Goal: Task Accomplishment & Management: Manage account settings

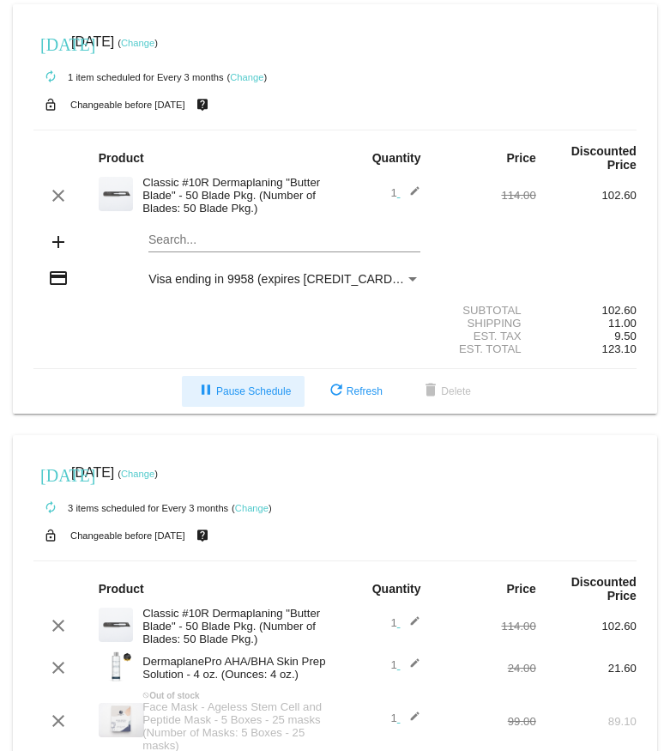
click at [255, 388] on span "pause Pause Schedule" at bounding box center [243, 391] width 95 height 12
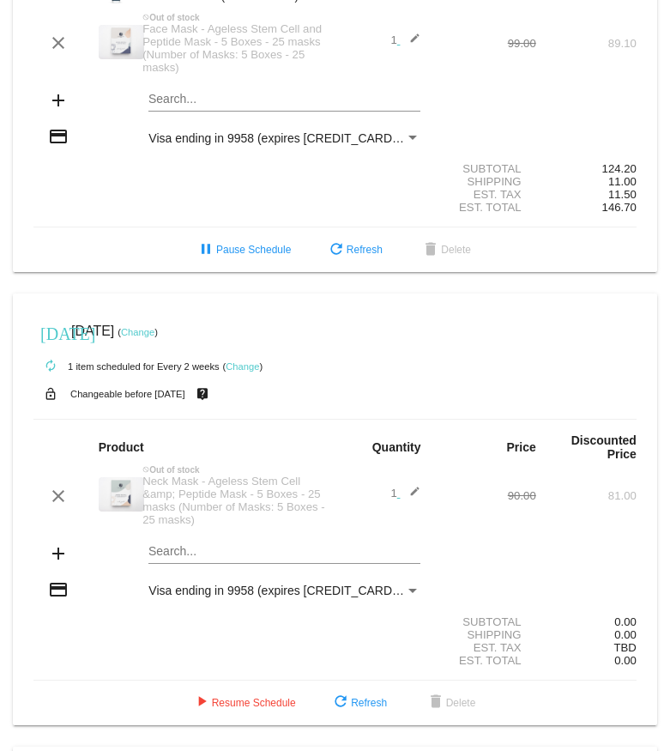
scroll to position [687, 0]
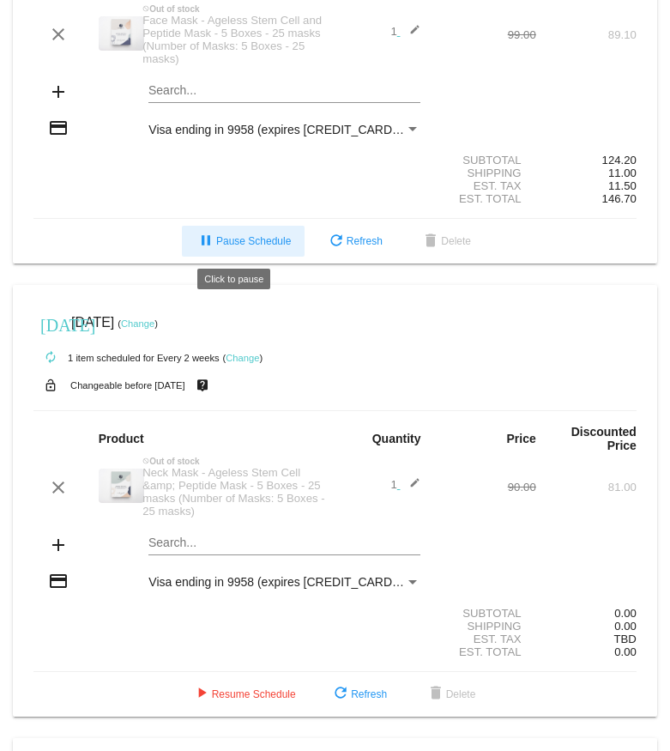
click at [208, 246] on span "pause Pause Schedule" at bounding box center [243, 241] width 95 height 12
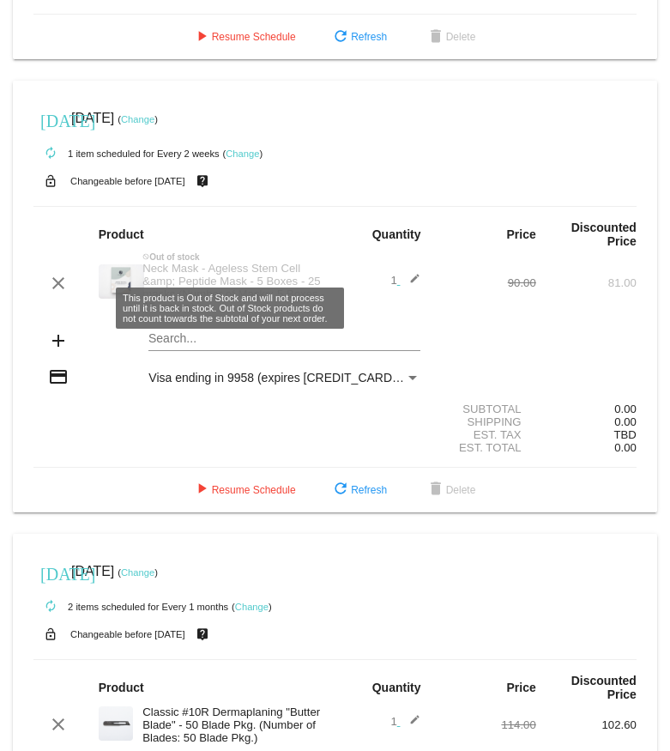
scroll to position [1030, 0]
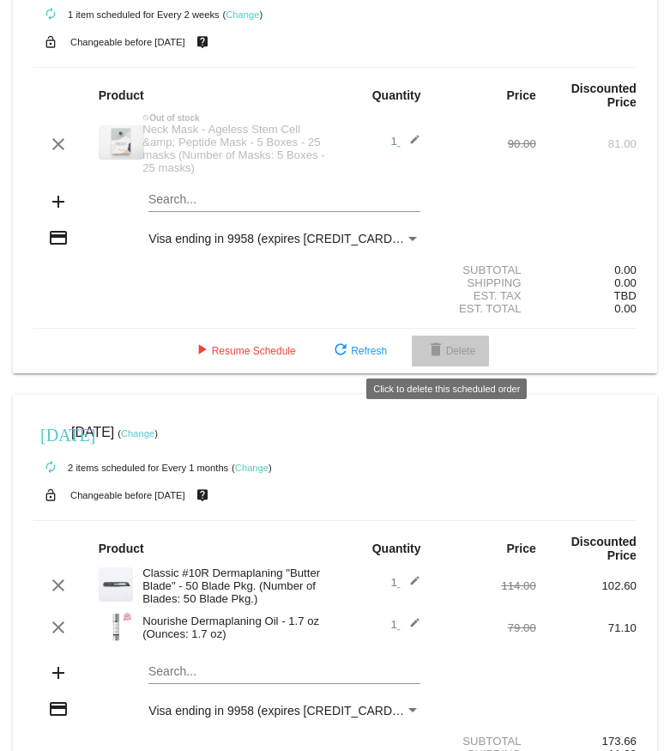
click at [469, 336] on button "delete Delete" at bounding box center [451, 351] width 78 height 31
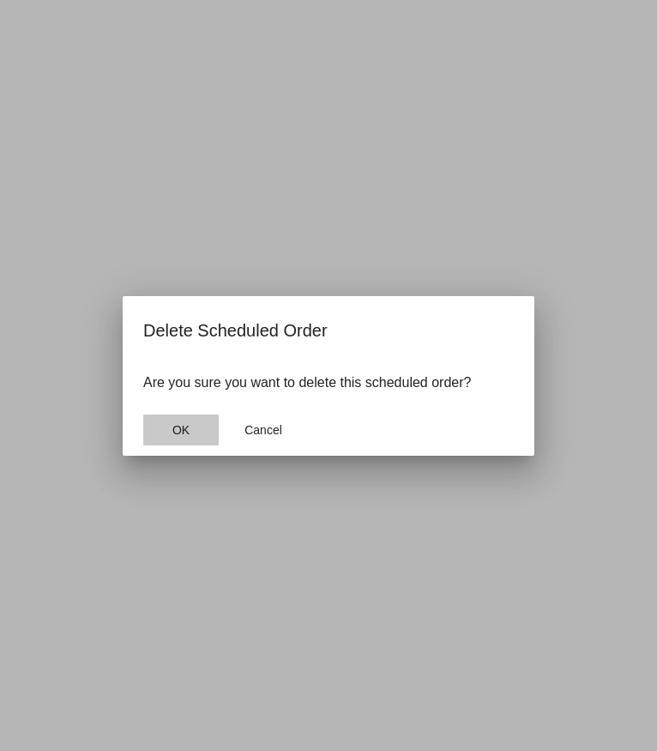
click at [170, 425] on button "OK" at bounding box center [181, 430] width 76 height 31
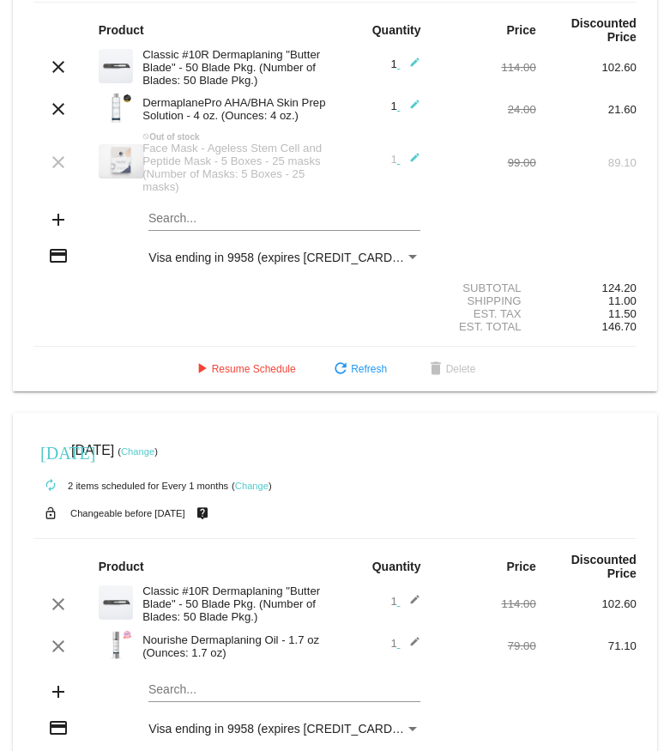
scroll to position [577, 0]
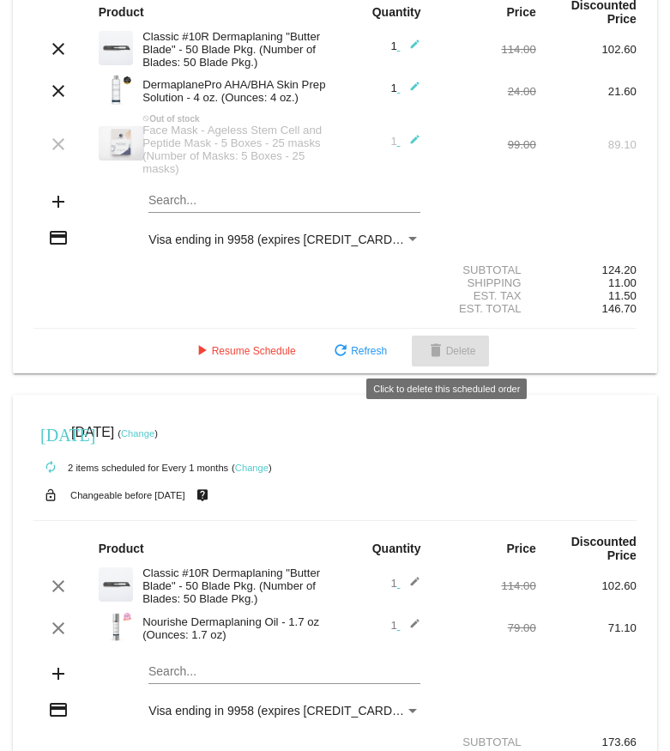
click at [461, 345] on span "delete Delete" at bounding box center [451, 351] width 51 height 12
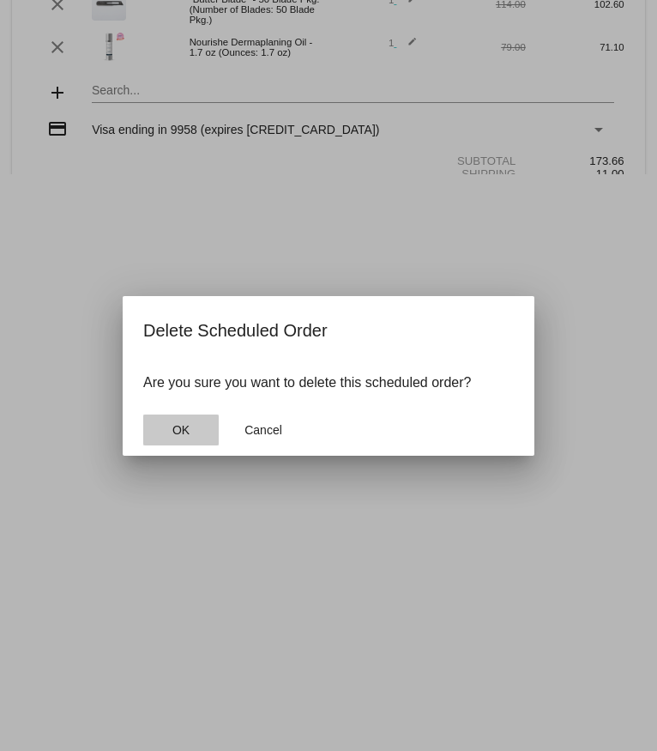
click at [175, 437] on button "OK" at bounding box center [181, 430] width 76 height 31
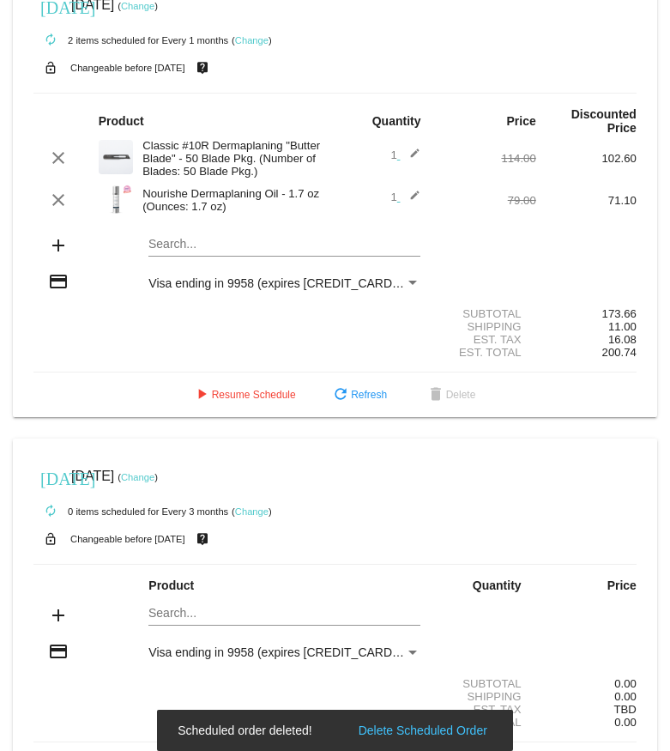
scroll to position [470, 0]
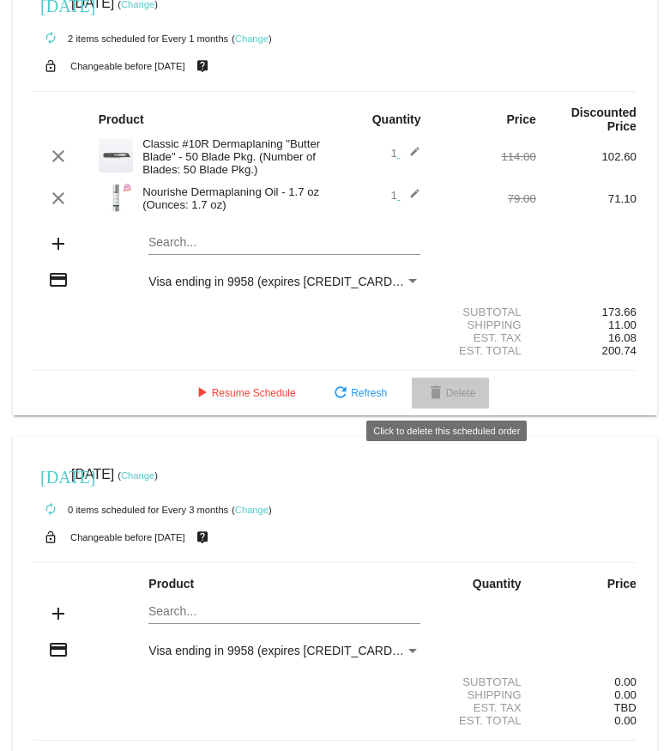
click at [437, 389] on mat-icon "delete" at bounding box center [436, 394] width 21 height 21
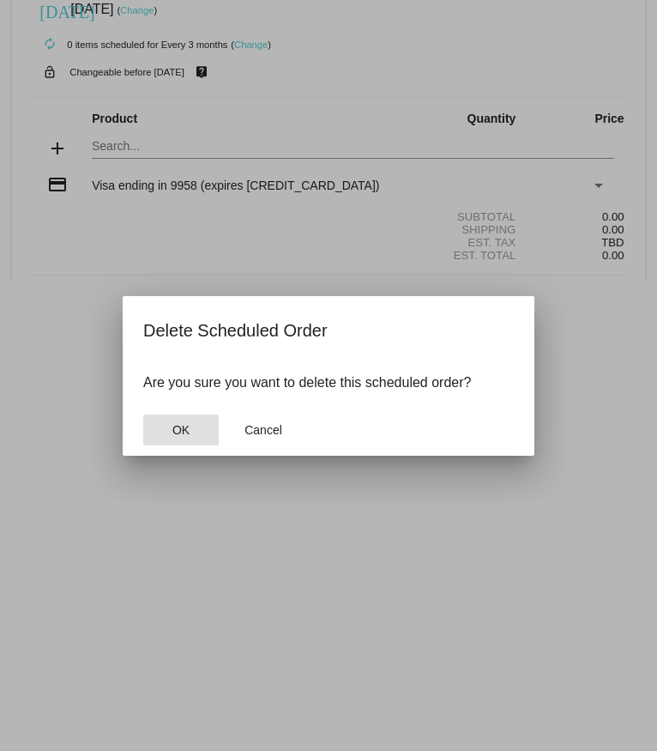
click at [185, 425] on button "OK" at bounding box center [181, 430] width 76 height 31
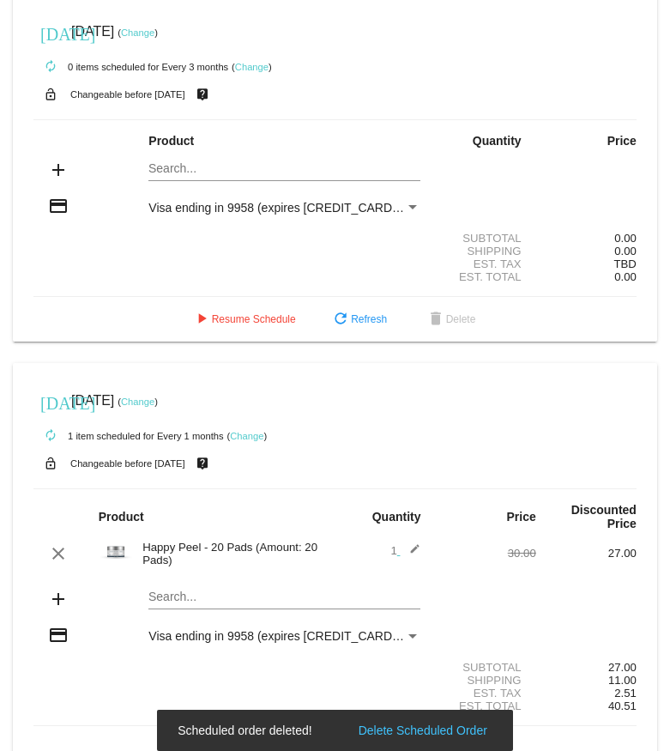
scroll to position [482, 0]
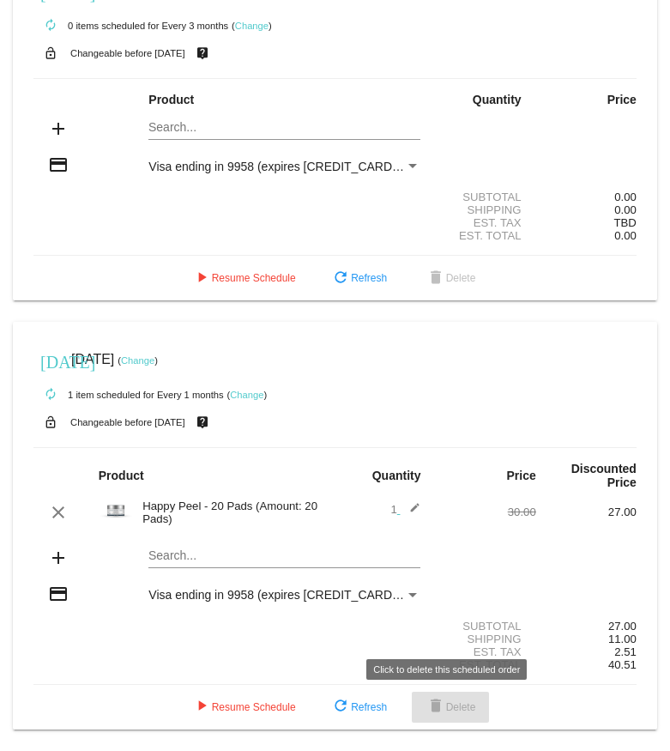
click at [441, 702] on span "delete Delete" at bounding box center [451, 707] width 51 height 12
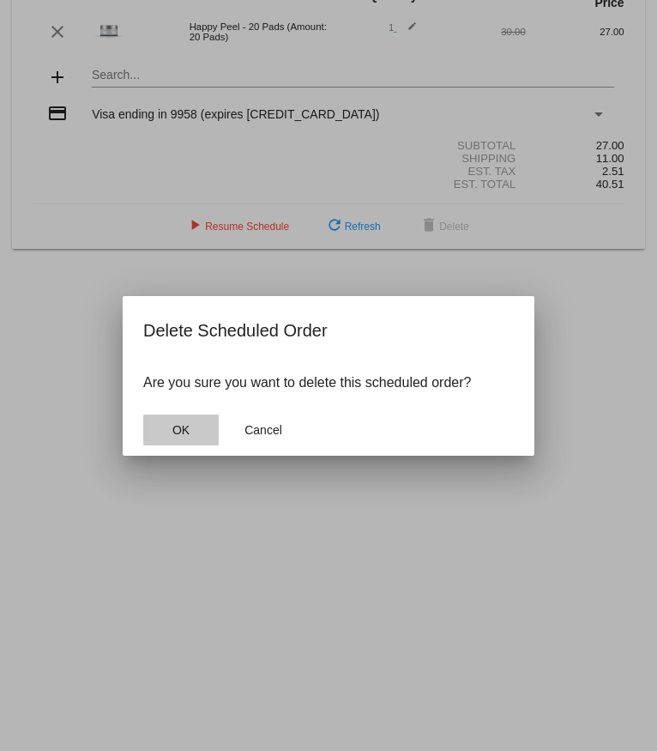
click at [159, 435] on button "OK" at bounding box center [181, 430] width 76 height 31
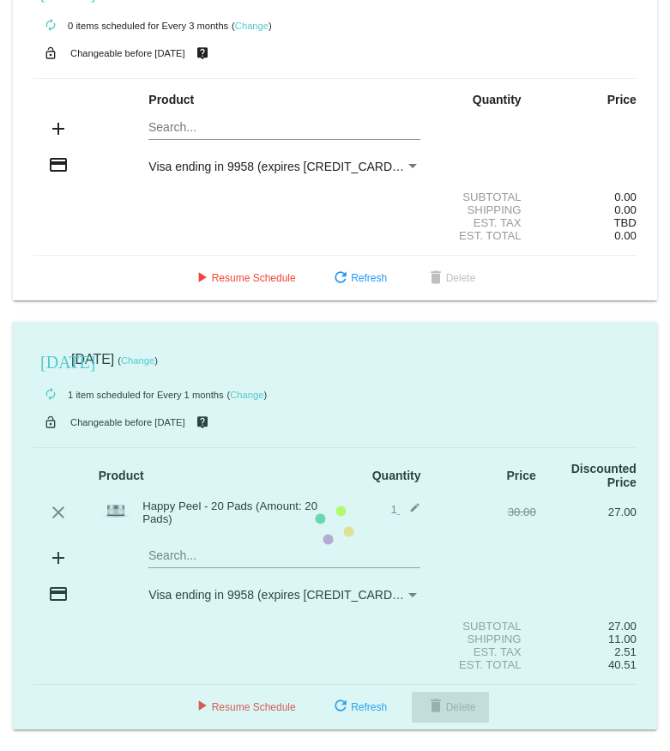
scroll to position [53, 0]
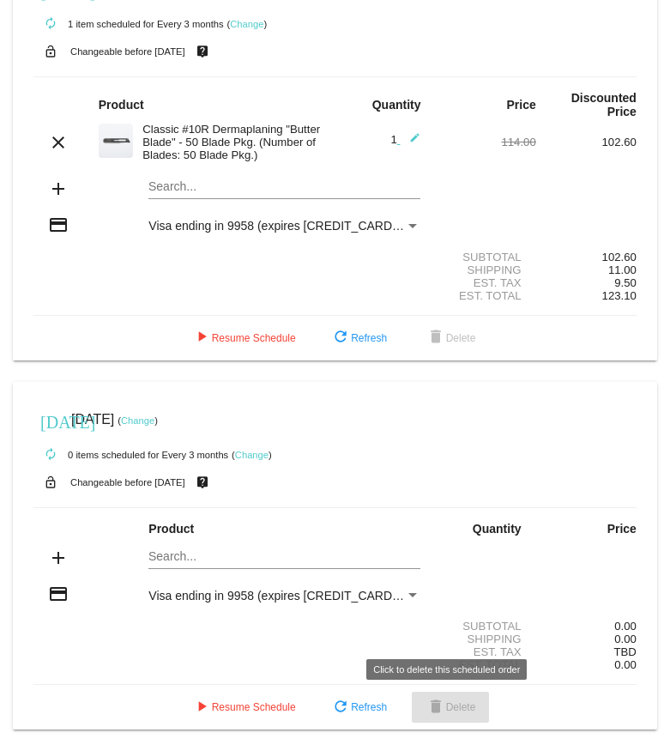
click at [450, 695] on button "delete Delete" at bounding box center [451, 707] width 78 height 31
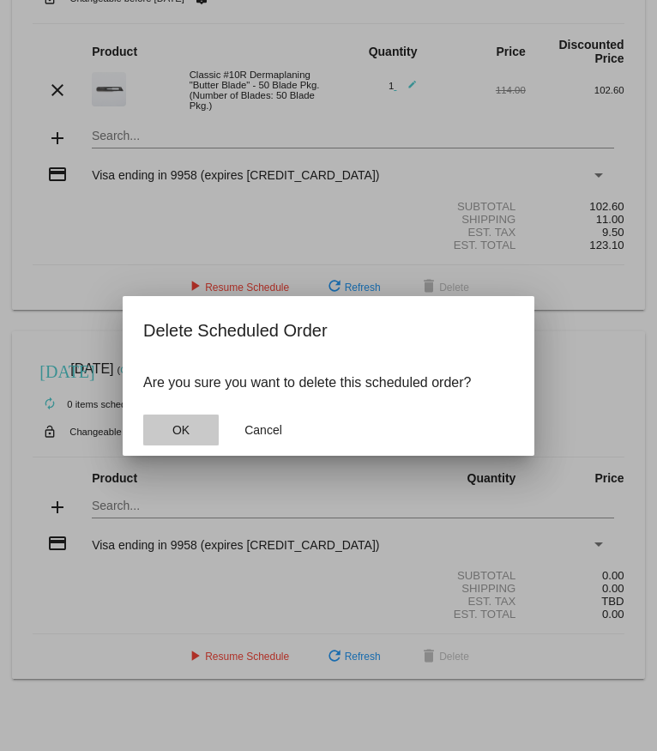
click at [173, 439] on button "OK" at bounding box center [181, 430] width 76 height 31
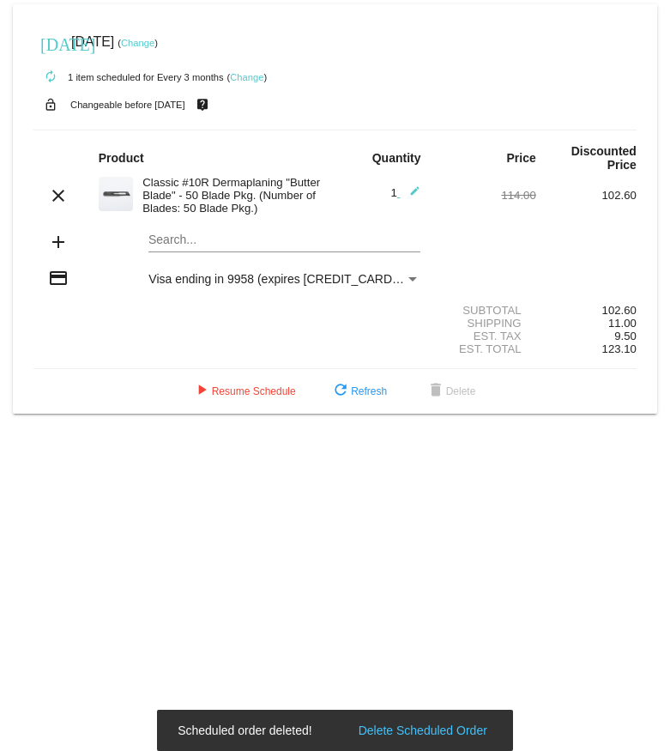
scroll to position [0, 0]
